Goal: Task Accomplishment & Management: Use online tool/utility

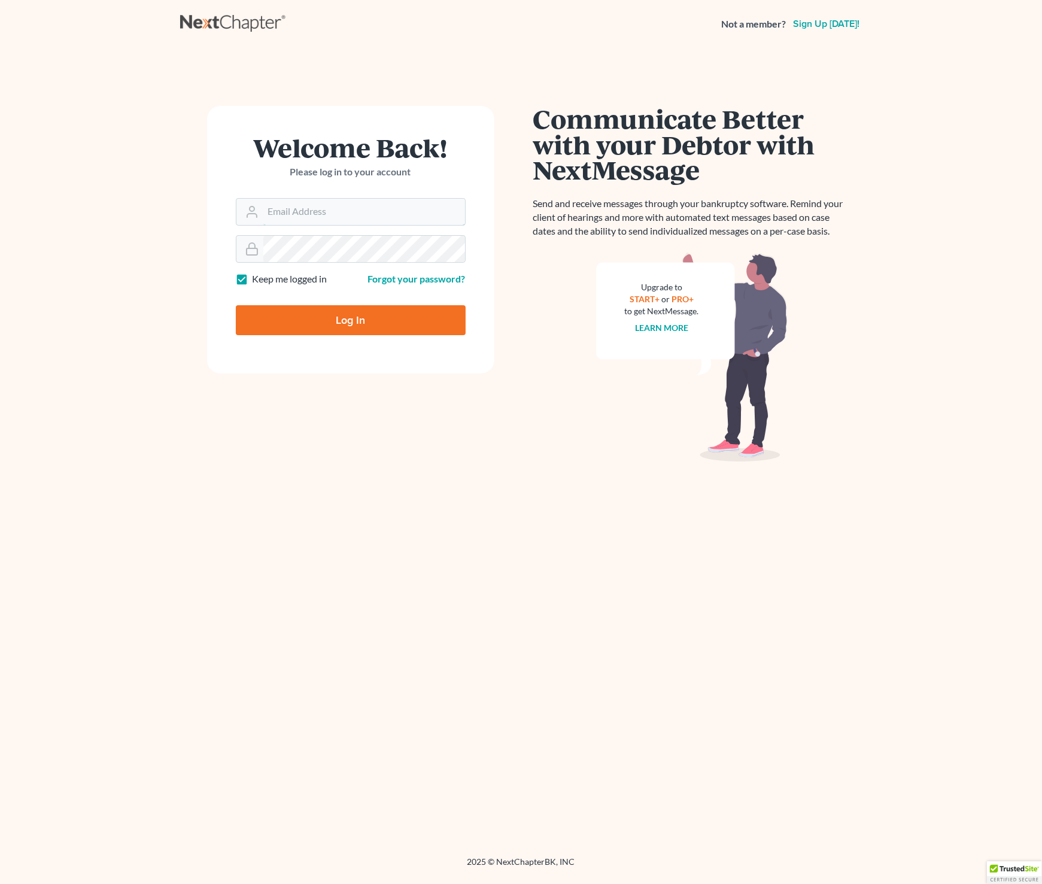
type input "[EMAIL_ADDRESS][DOMAIN_NAME]"
click at [339, 321] on input "Log In" at bounding box center [351, 320] width 230 height 30
type input "Thinking..."
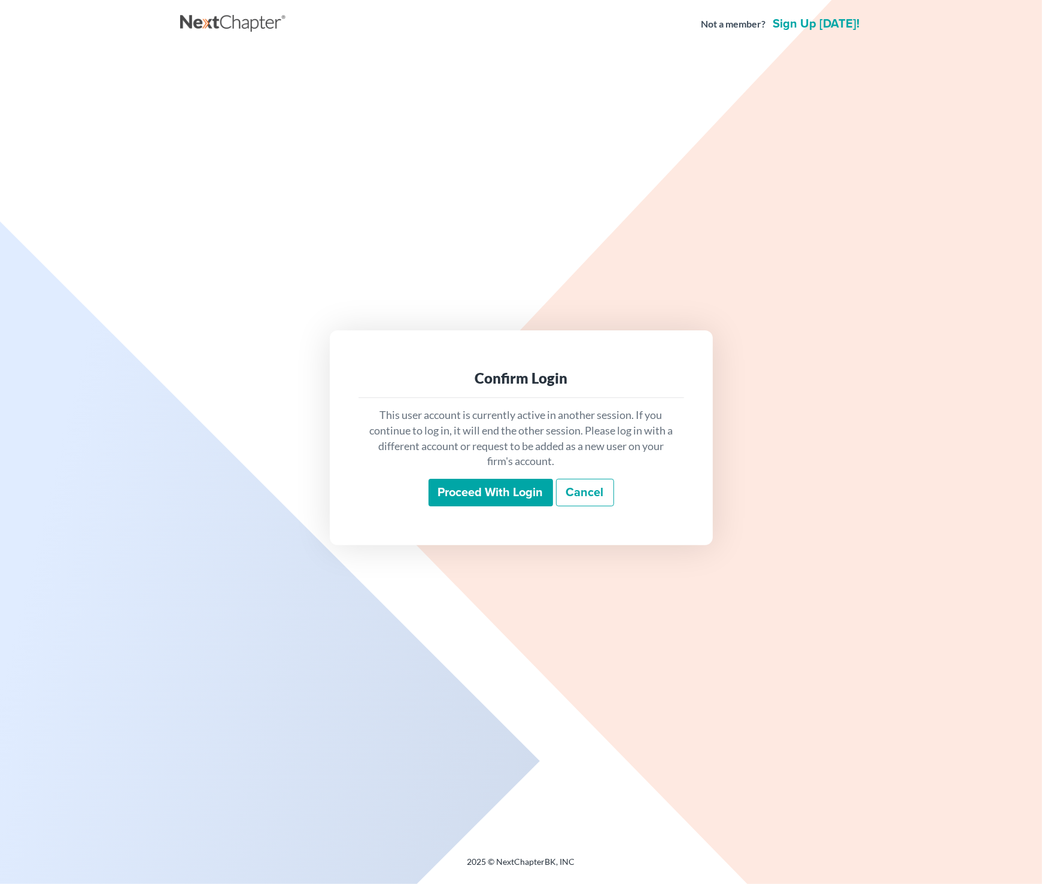
click at [482, 491] on input "Proceed with login" at bounding box center [491, 493] width 124 height 28
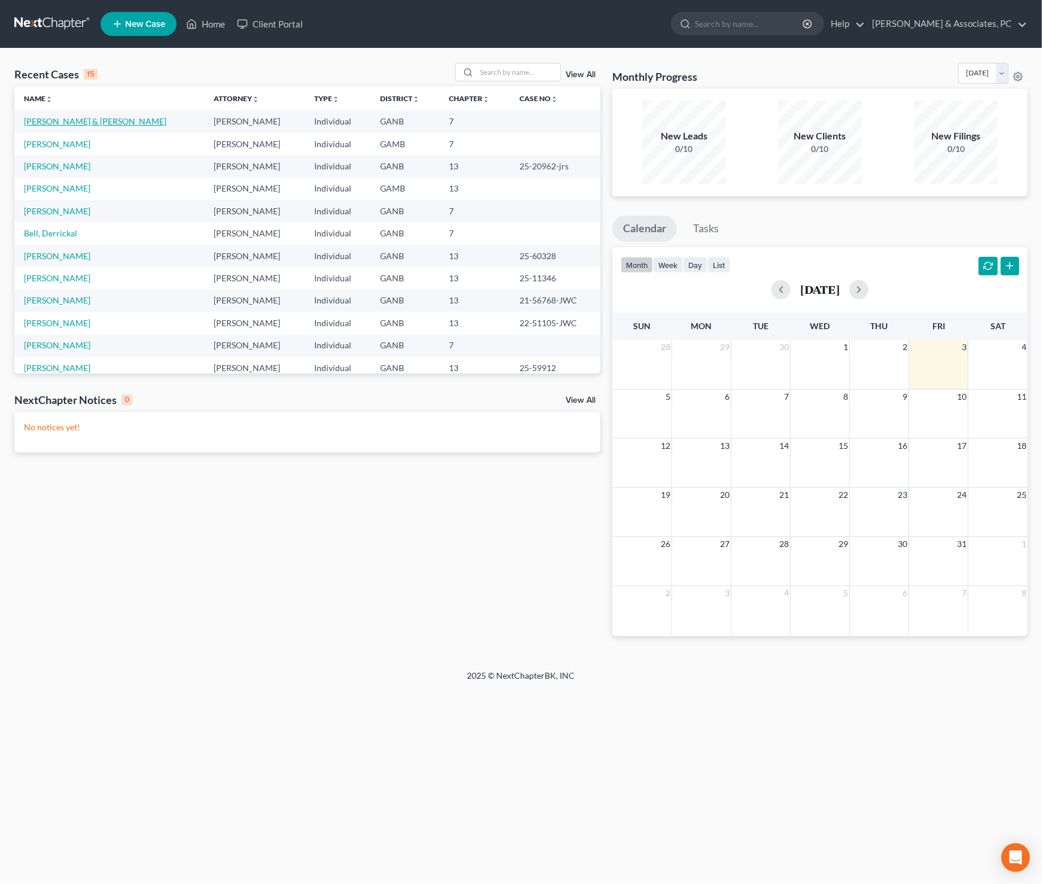
click at [108, 123] on link "Olesby, Earnest & Louise" at bounding box center [95, 121] width 142 height 10
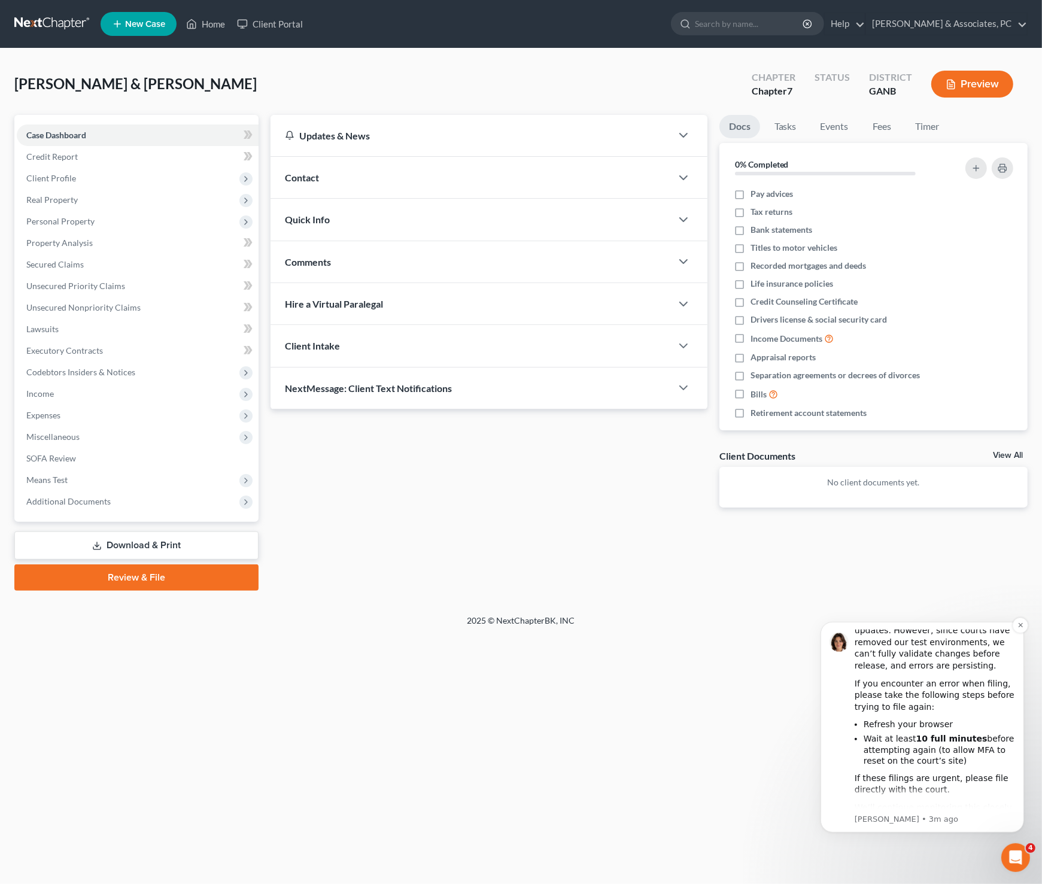
scroll to position [63, 0]
click at [1018, 628] on button "Dismiss notification" at bounding box center [1020, 625] width 16 height 16
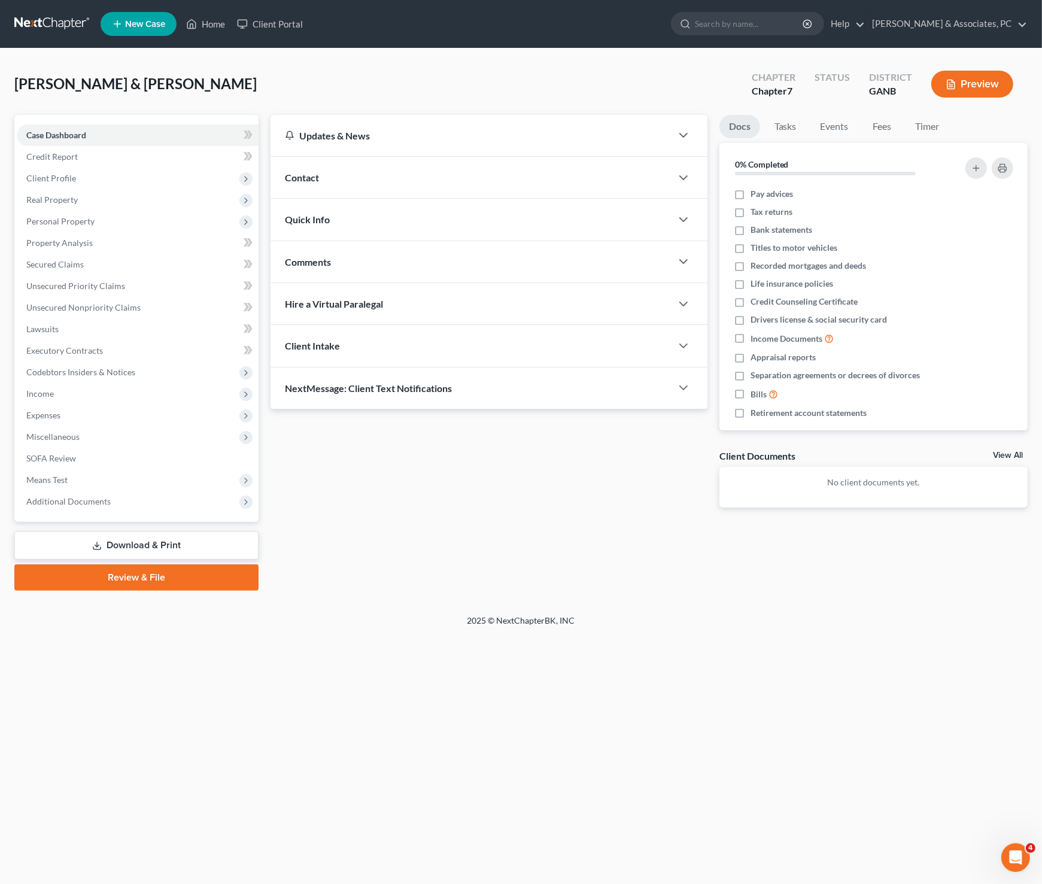
click at [450, 734] on div "Home New Case Client Portal Rickman & Associates, PC rob@thegeorgialawfirm.com …" at bounding box center [521, 442] width 1042 height 884
click at [153, 554] on link "Download & Print" at bounding box center [136, 546] width 244 height 28
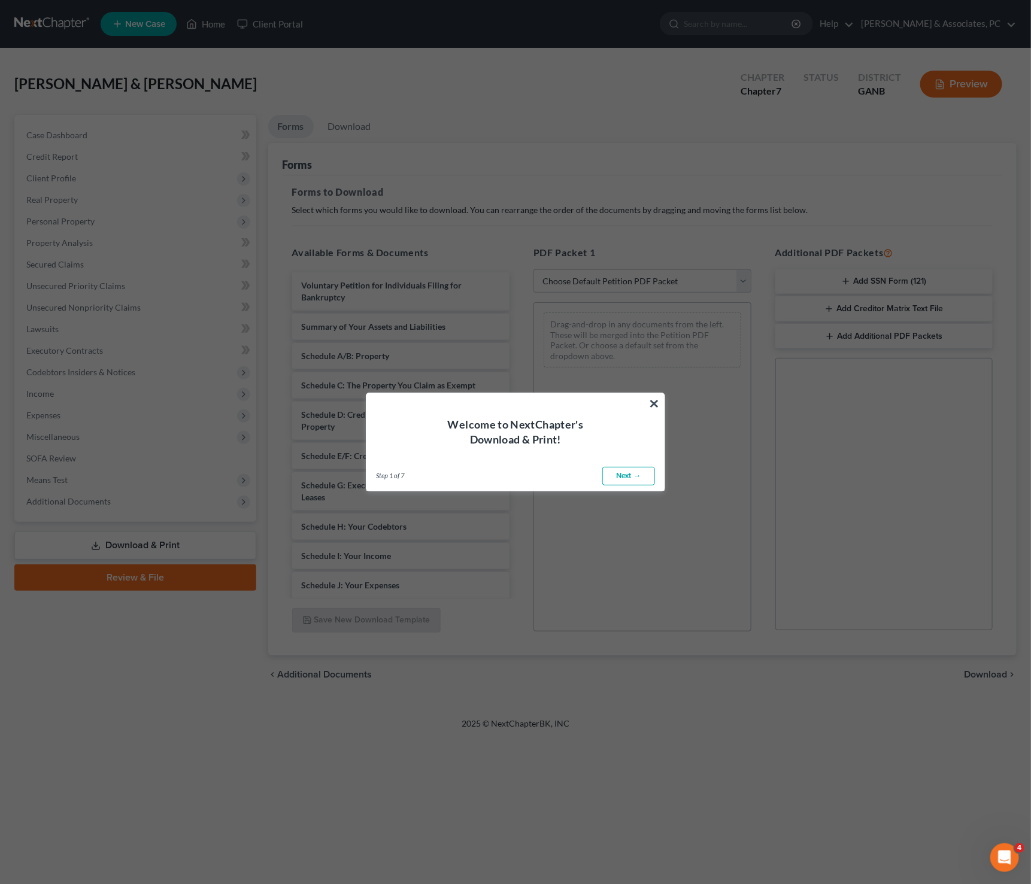
click at [661, 406] on div "Welcome to NextChapter's Download & Print!" at bounding box center [515, 420] width 298 height 54
click at [650, 403] on button "×" at bounding box center [653, 403] width 11 height 19
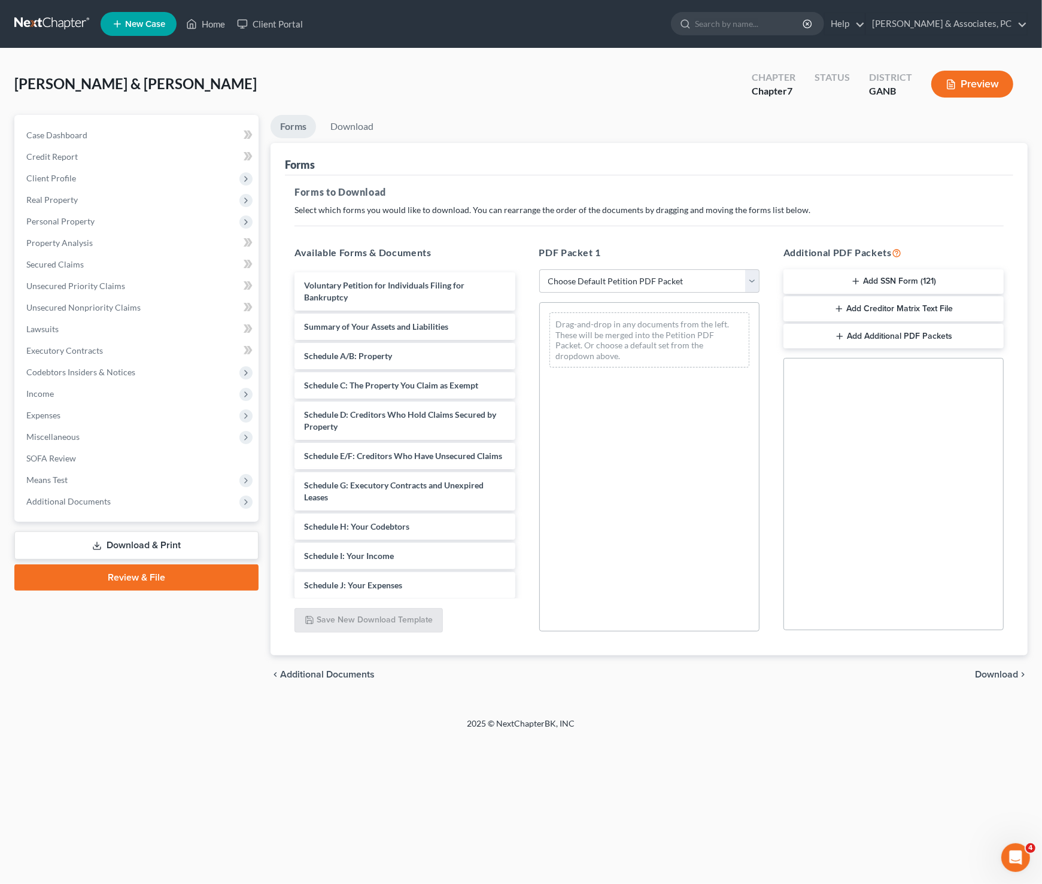
click at [119, 579] on link "Review & File" at bounding box center [136, 577] width 244 height 26
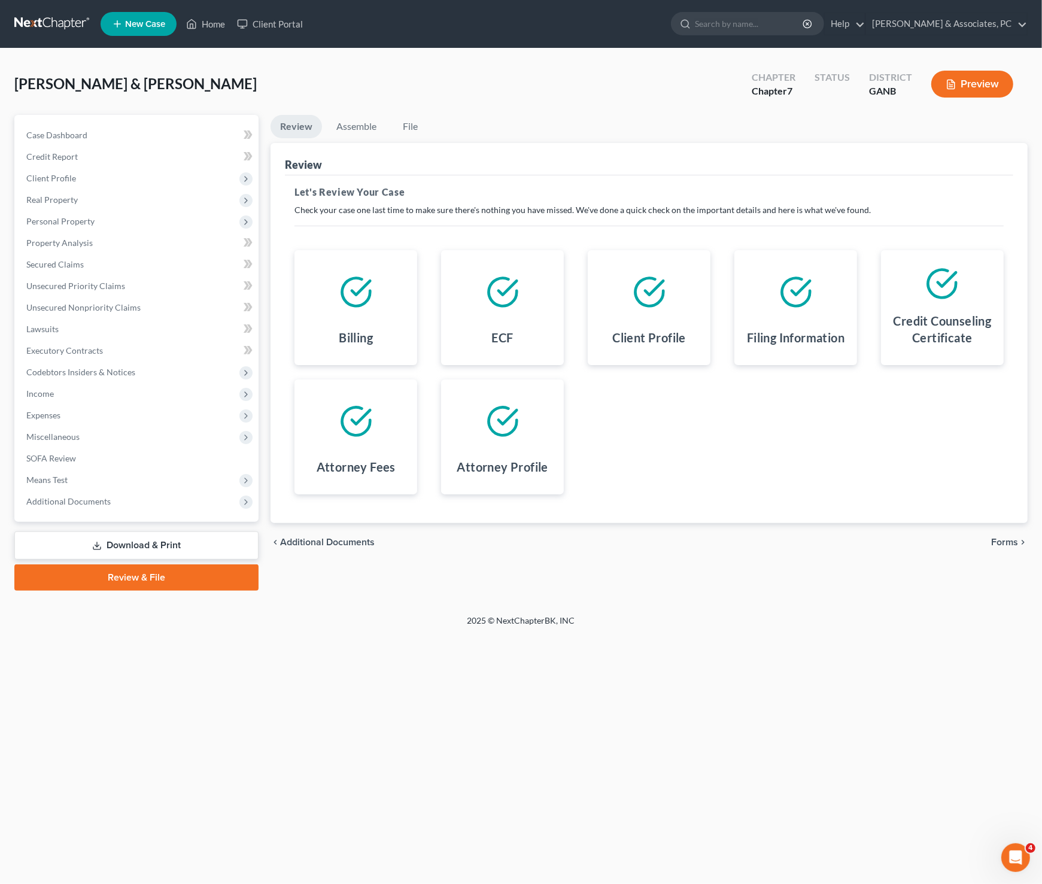
click at [1016, 540] on span "Forms" at bounding box center [1004, 542] width 27 height 10
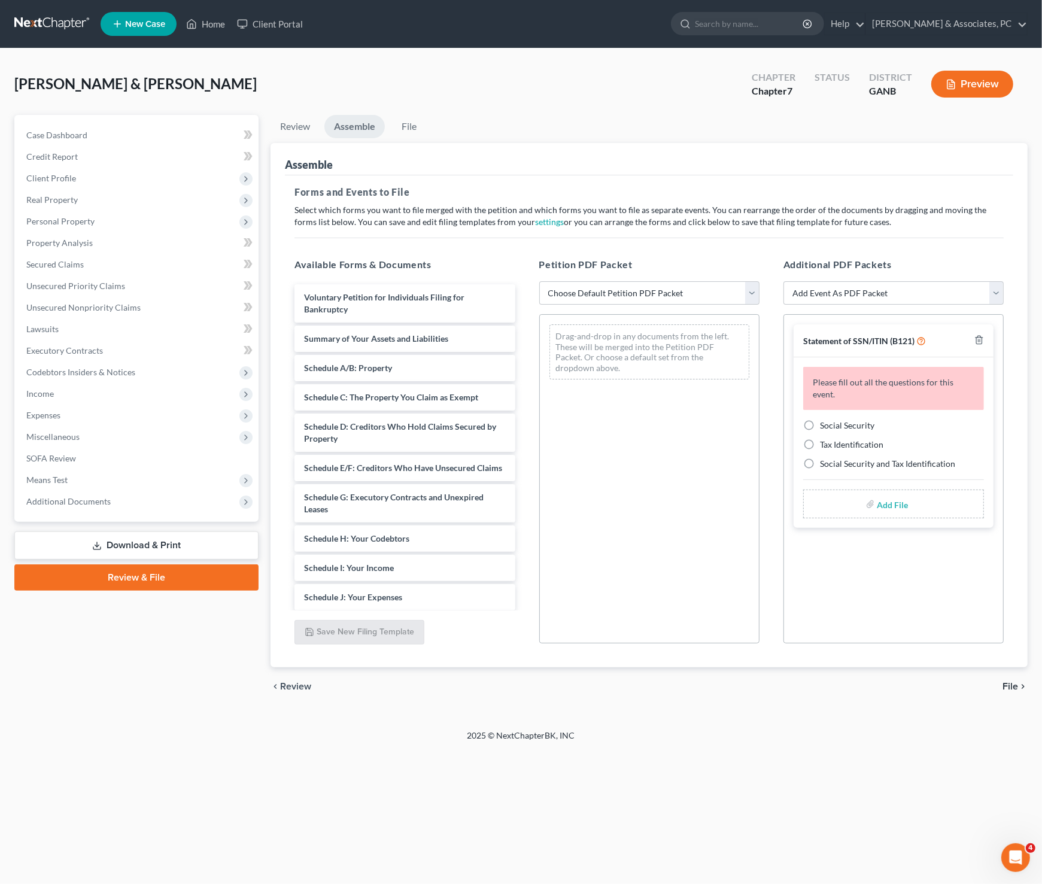
click at [820, 420] on label "Social Security" at bounding box center [847, 426] width 54 height 12
click at [825, 420] on input "Social Security" at bounding box center [829, 424] width 8 height 8
radio input "true"
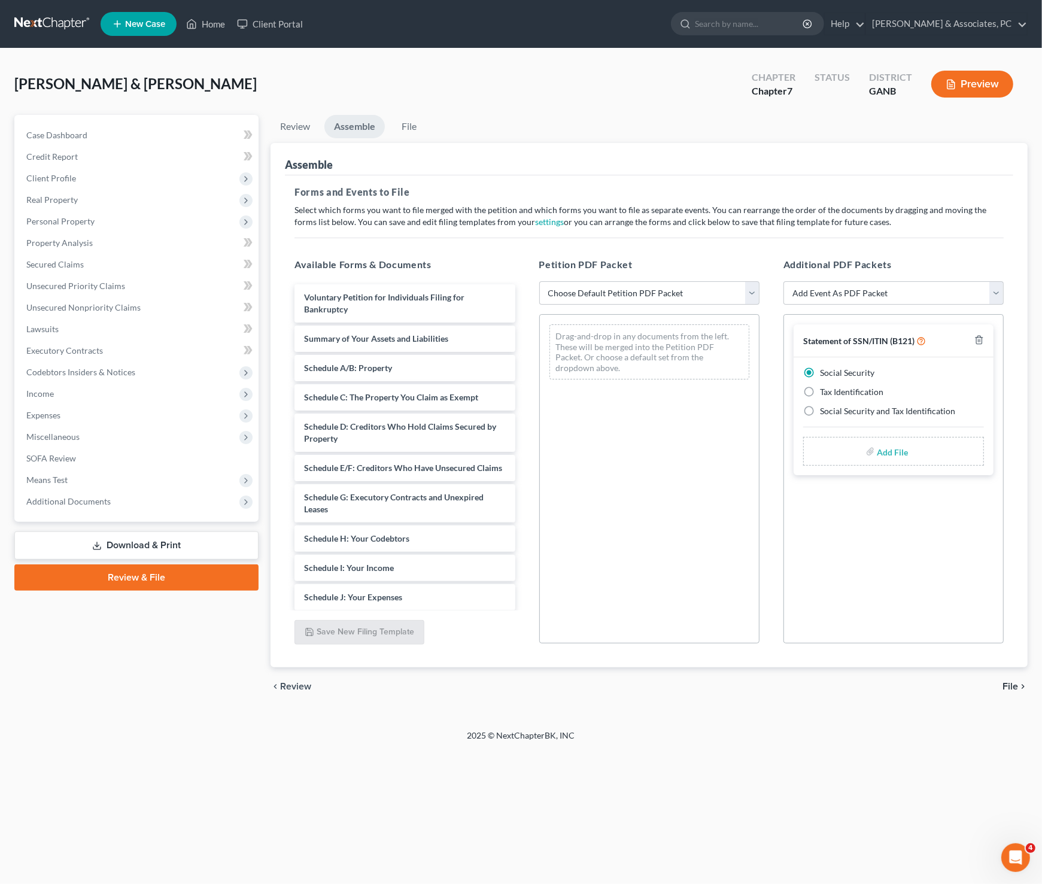
click at [882, 453] on input "file" at bounding box center [891, 452] width 29 height 22
type input "C:\fakepath\B21 - Olesby.pdf"
click at [752, 291] on select "Choose Default Petition PDF Packet Complete Bankruptcy Petition (all forms and …" at bounding box center [649, 293] width 220 height 24
select select "0"
click at [539, 281] on select "Choose Default Petition PDF Packet Complete Bankruptcy Petition (all forms and …" at bounding box center [649, 293] width 220 height 24
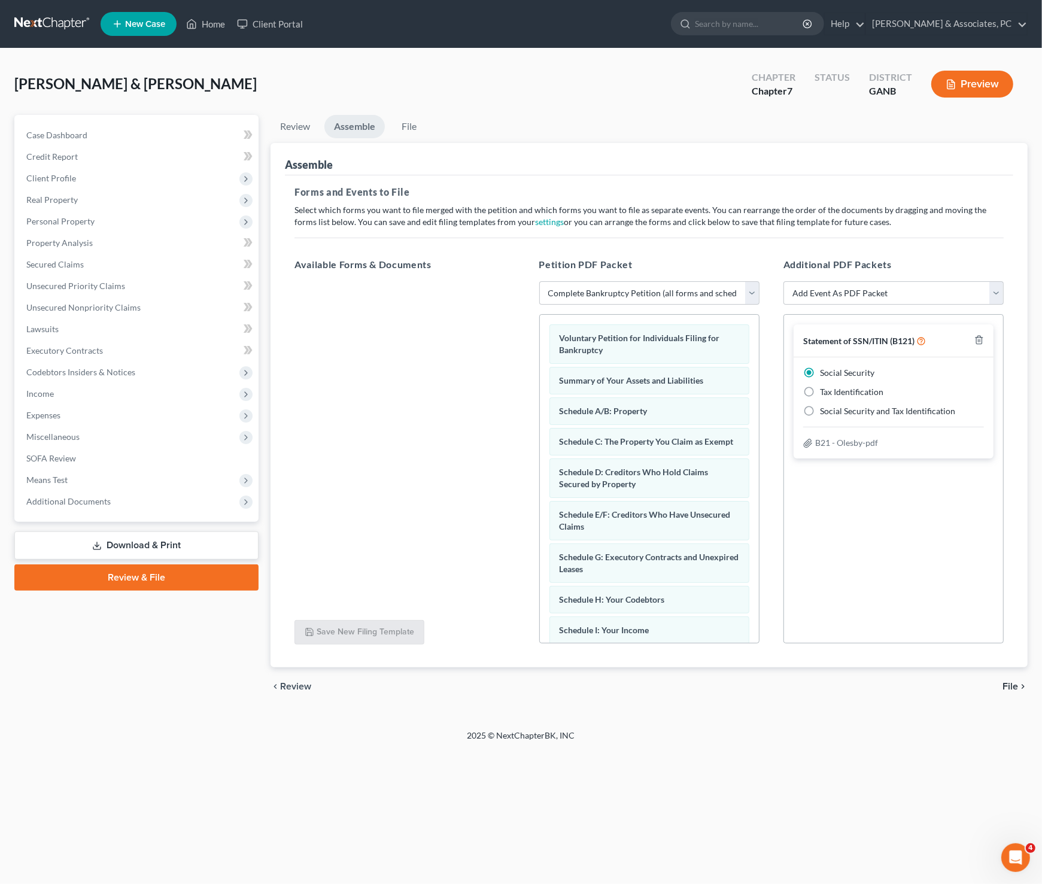
click at [1011, 686] on span "File" at bounding box center [1011, 687] width 16 height 10
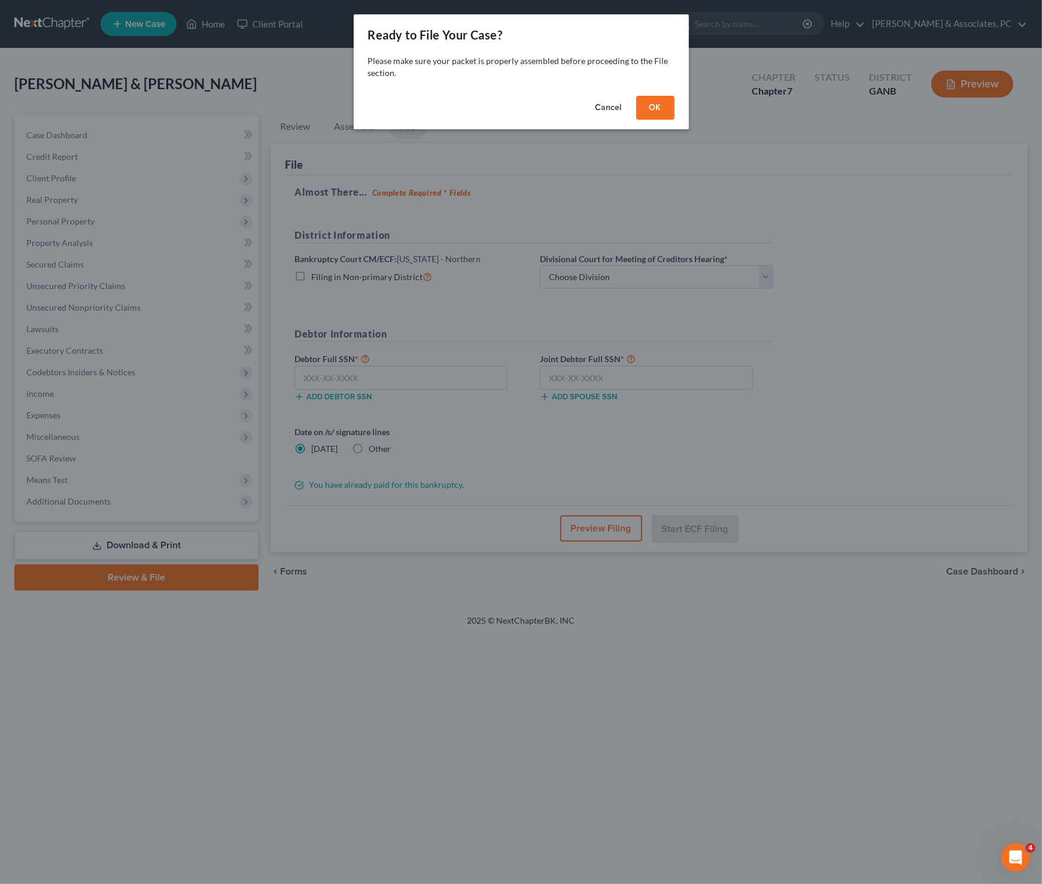
click at [661, 111] on button "OK" at bounding box center [655, 108] width 38 height 24
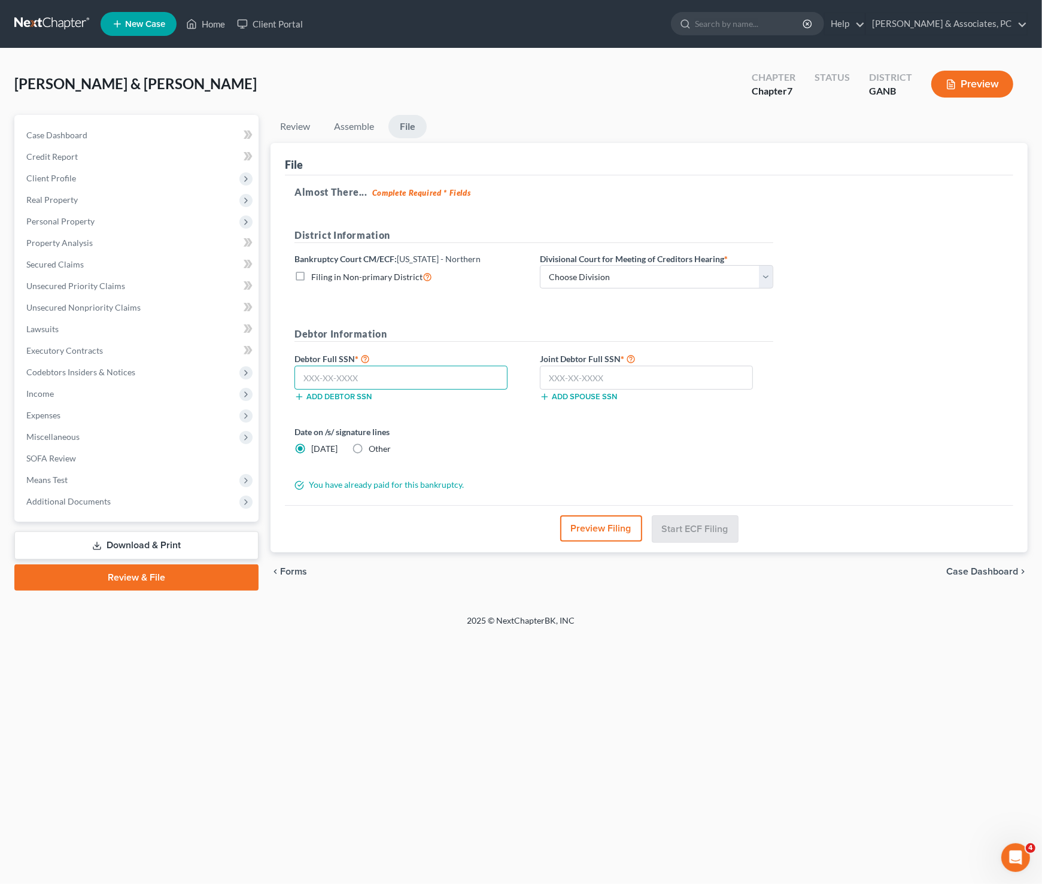
click at [359, 377] on input "text" at bounding box center [400, 378] width 213 height 24
click at [360, 376] on input "text" at bounding box center [400, 378] width 213 height 24
paste input "252-70-0823"
type input "252-70-0823"
click at [664, 376] on input "text" at bounding box center [646, 378] width 213 height 24
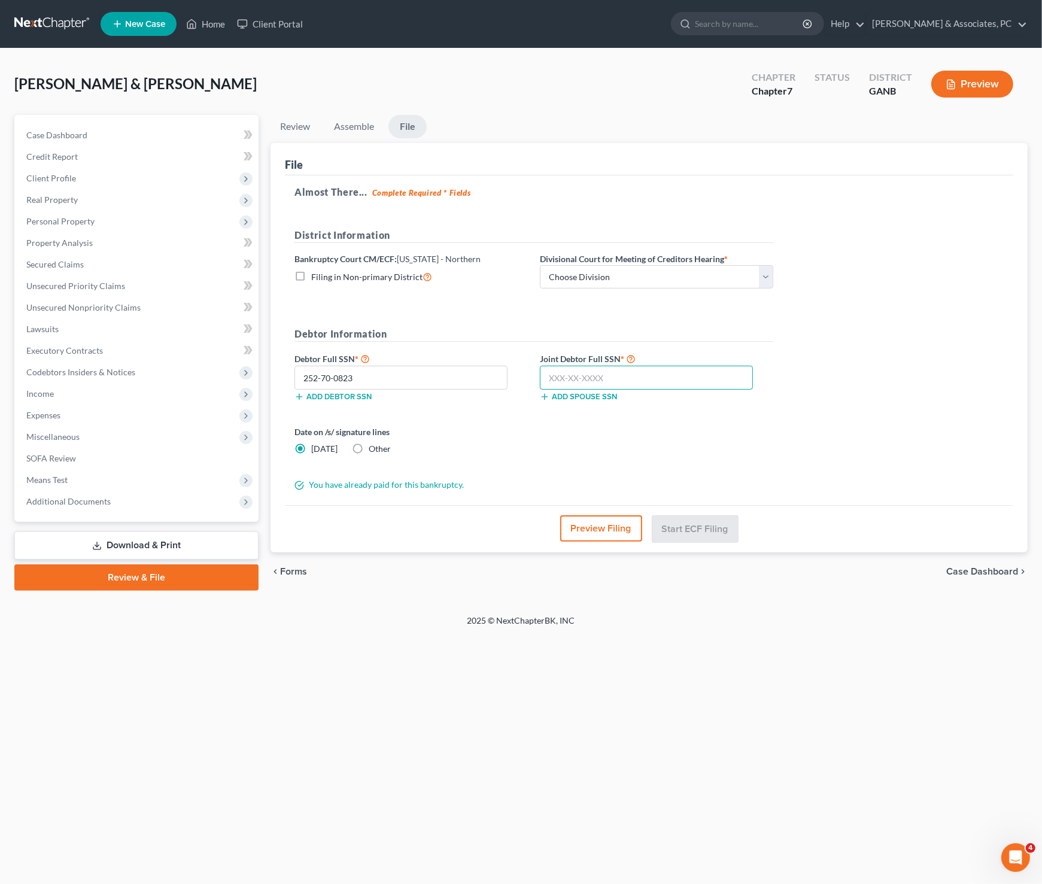
click at [664, 376] on input "text" at bounding box center [646, 378] width 213 height 24
paste input "246-90-7251"
type input "246-90-7251"
click at [765, 281] on select "Choose Division Atlanta Gainesville Newnan Rome" at bounding box center [656, 277] width 233 height 24
select select "0"
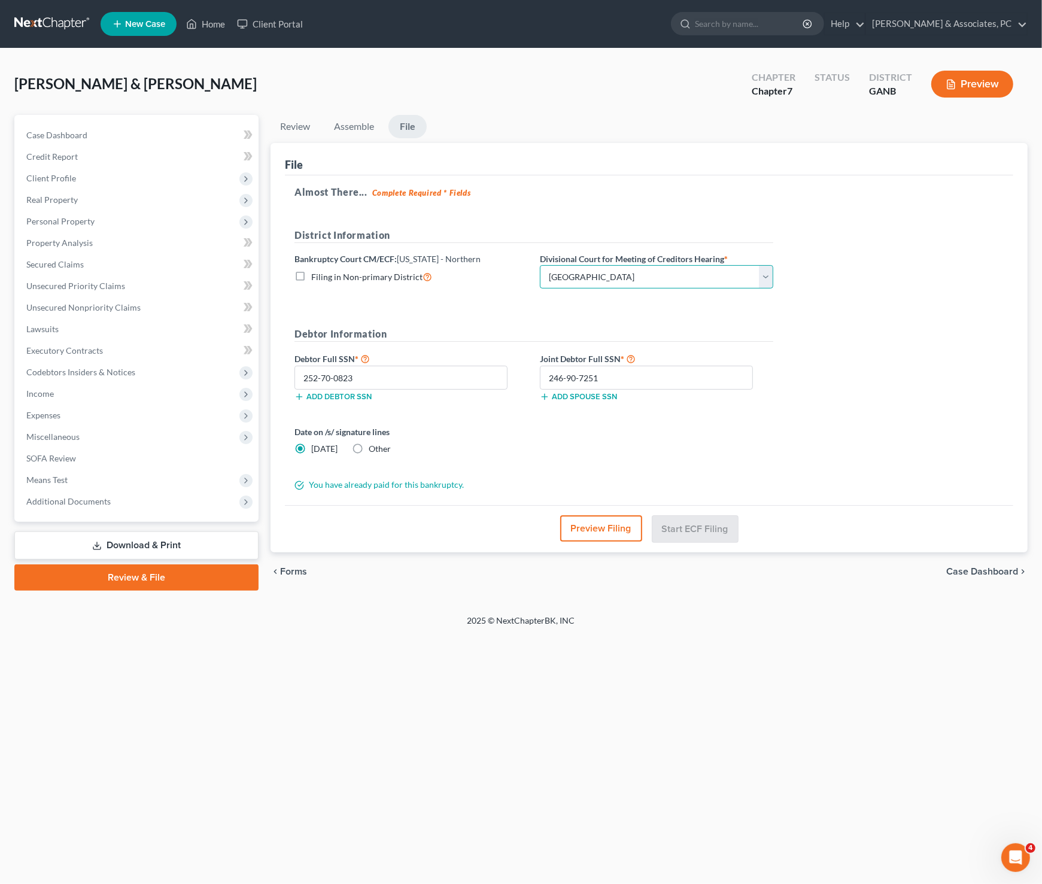
click at [540, 265] on select "Choose Division Atlanta Gainesville Newnan Rome" at bounding box center [656, 277] width 233 height 24
click at [721, 524] on button "Start ECF Filing" at bounding box center [695, 528] width 86 height 26
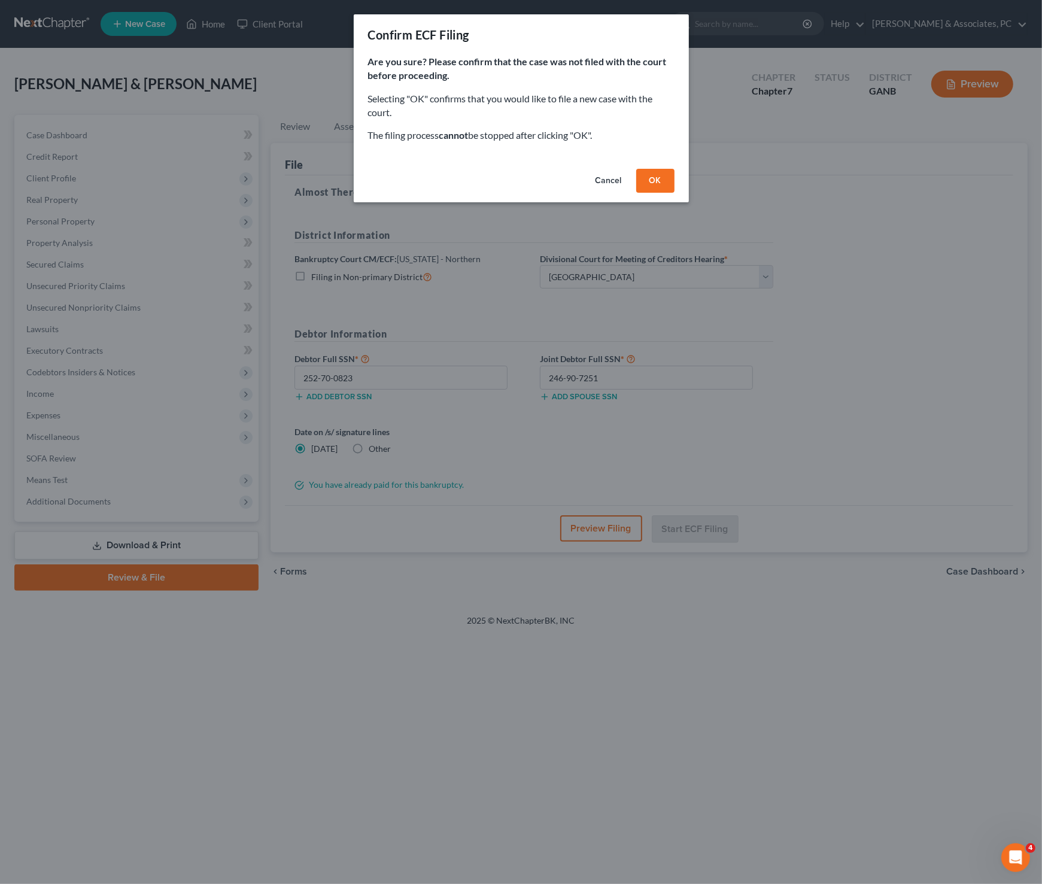
click at [654, 186] on button "OK" at bounding box center [655, 181] width 38 height 24
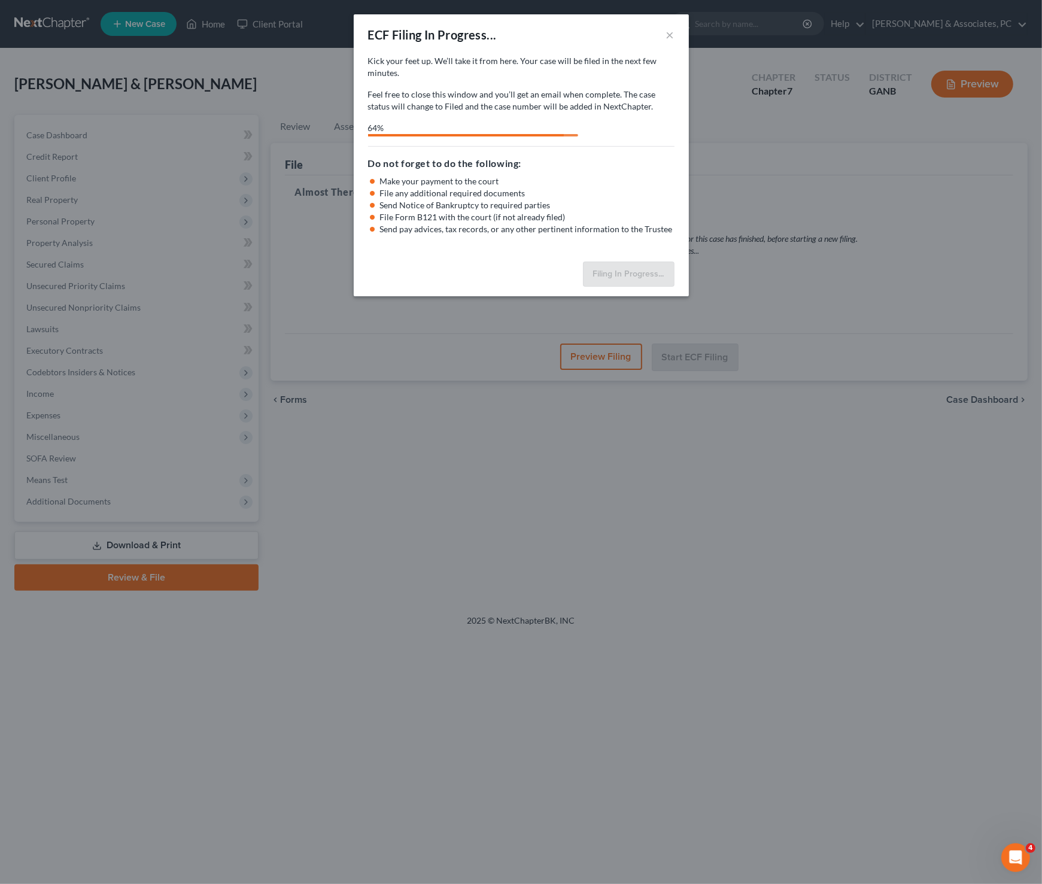
select select "0"
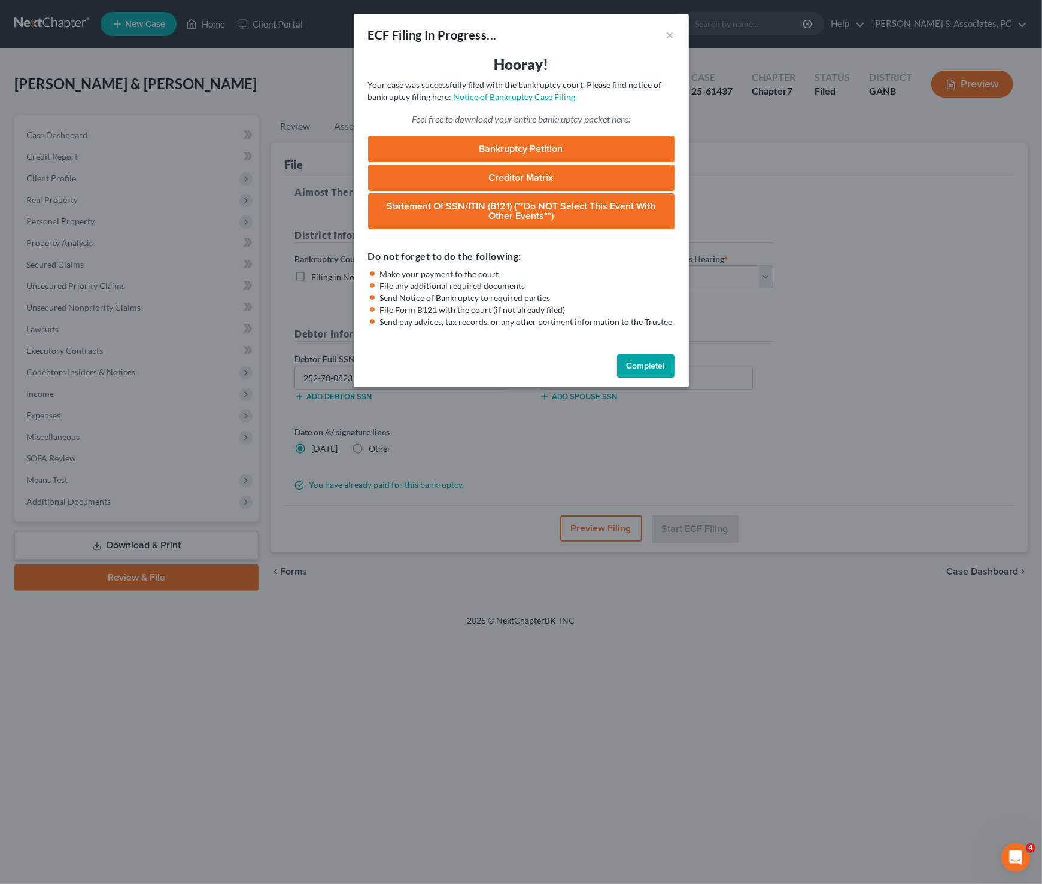
click at [645, 364] on button "Complete!" at bounding box center [645, 366] width 57 height 24
